Goal: Information Seeking & Learning: Learn about a topic

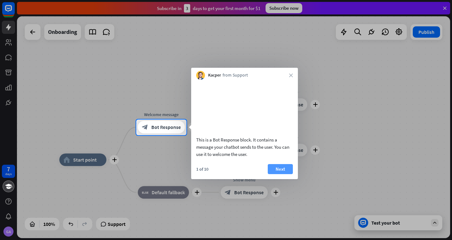
click at [281, 174] on button "Next" at bounding box center [280, 169] width 25 height 10
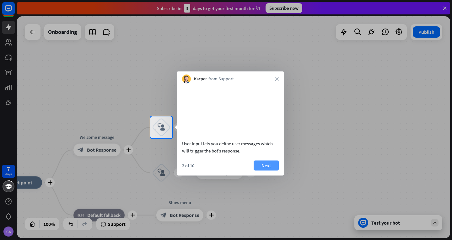
click at [267, 170] on button "Next" at bounding box center [265, 165] width 25 height 10
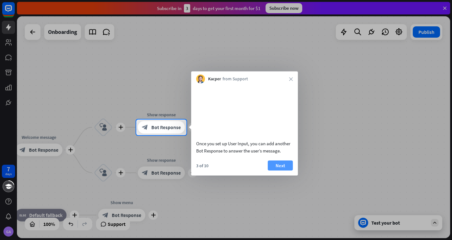
click at [280, 170] on button "Next" at bounding box center [280, 165] width 25 height 10
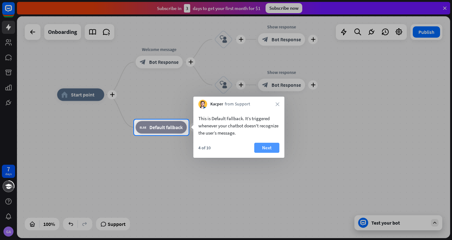
click at [266, 149] on button "Next" at bounding box center [266, 148] width 25 height 10
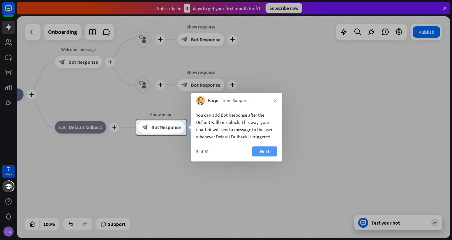
click at [265, 151] on button "Next" at bounding box center [264, 151] width 25 height 10
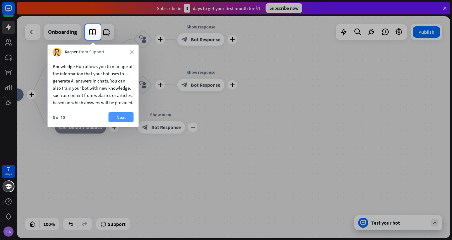
click at [124, 122] on button "Next" at bounding box center [121, 117] width 25 height 10
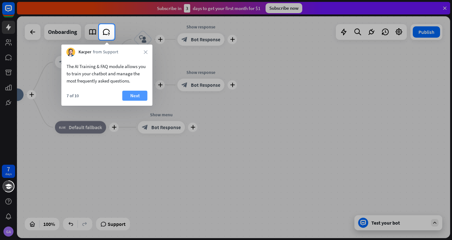
click at [138, 97] on button "Next" at bounding box center [134, 96] width 25 height 10
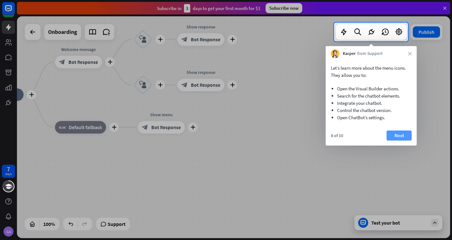
click at [397, 135] on button "Next" at bounding box center [398, 135] width 25 height 10
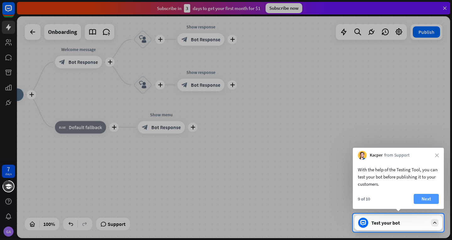
click at [430, 199] on button "Next" at bounding box center [425, 199] width 25 height 10
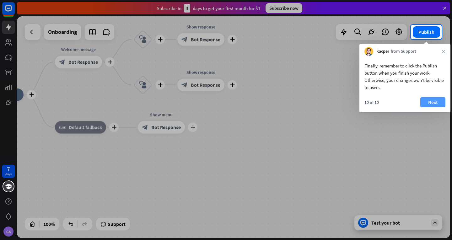
click at [438, 103] on button "Next" at bounding box center [432, 102] width 25 height 10
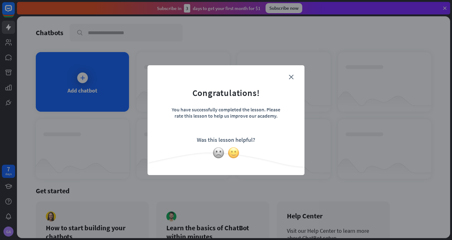
click at [235, 152] on img at bounding box center [233, 153] width 12 height 12
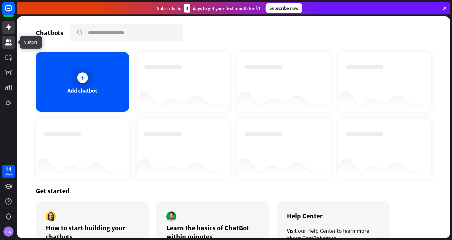
click at [11, 42] on icon at bounding box center [9, 43] width 8 height 8
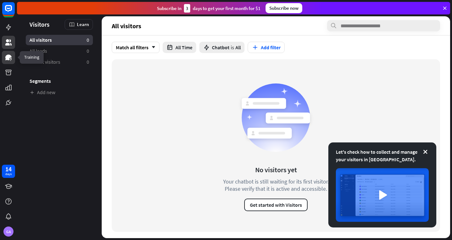
click at [7, 58] on icon at bounding box center [8, 58] width 6 height 6
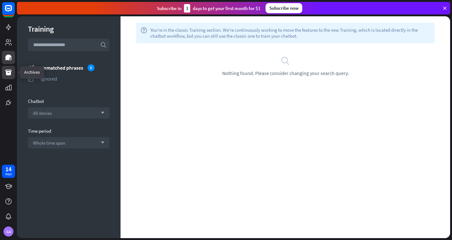
click at [7, 74] on icon at bounding box center [8, 73] width 6 height 6
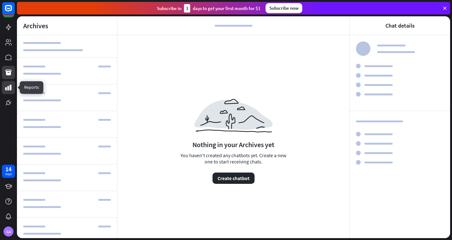
click at [7, 85] on icon at bounding box center [9, 88] width 8 height 8
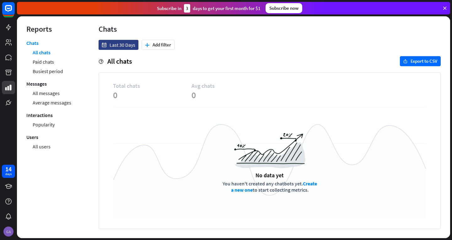
click at [8, 232] on div "GA" at bounding box center [8, 231] width 10 height 10
